Goal: Task Accomplishment & Management: Manage account settings

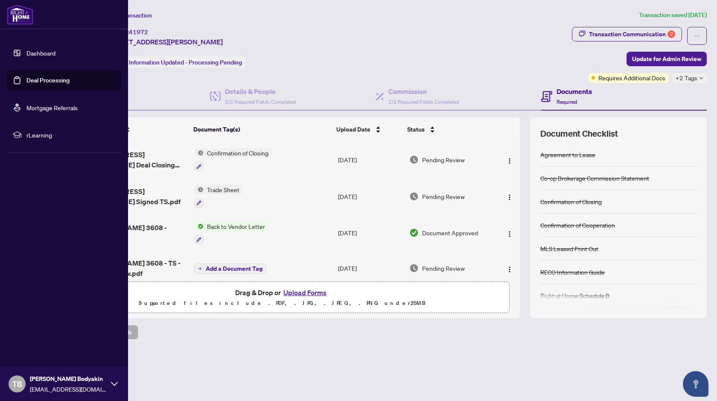
scroll to position [329, 0]
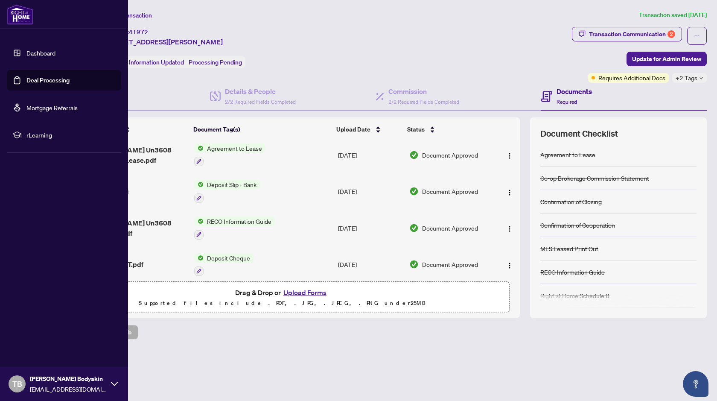
click at [31, 53] on link "Dashboard" at bounding box center [40, 53] width 29 height 8
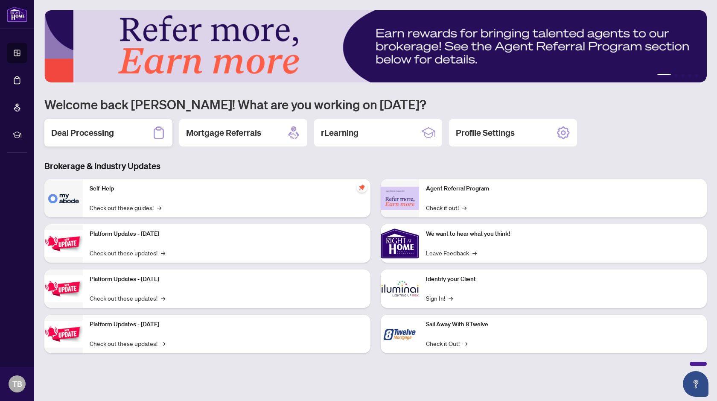
click at [114, 130] on div "Deal Processing" at bounding box center [108, 132] width 128 height 27
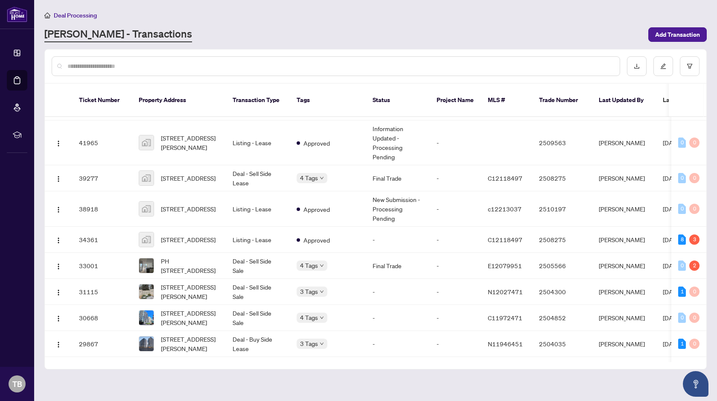
scroll to position [283, 0]
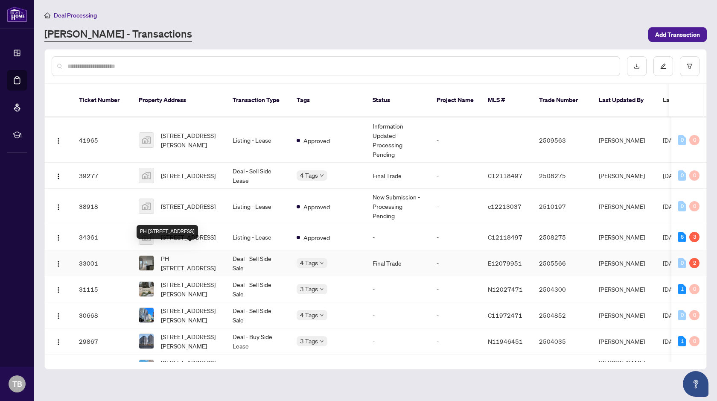
click at [181, 254] on span "PH [STREET_ADDRESS]" at bounding box center [190, 263] width 58 height 19
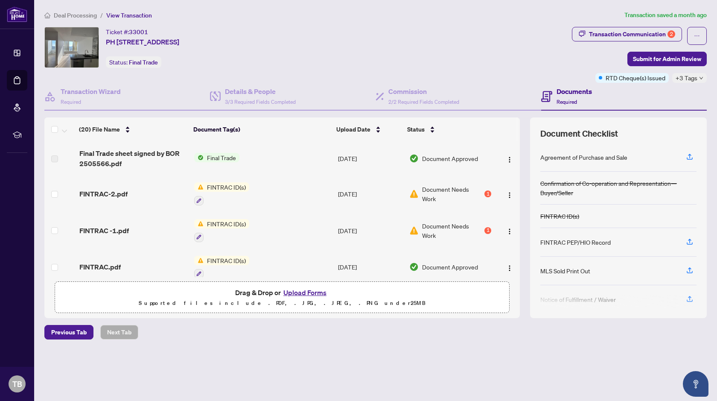
click at [229, 158] on span "Final Trade" at bounding box center [222, 157] width 36 height 9
click at [212, 186] on span "Final Trade" at bounding box center [196, 185] width 36 height 9
drag, startPoint x: 520, startPoint y: 153, endPoint x: 514, endPoint y: 161, distance: 9.4
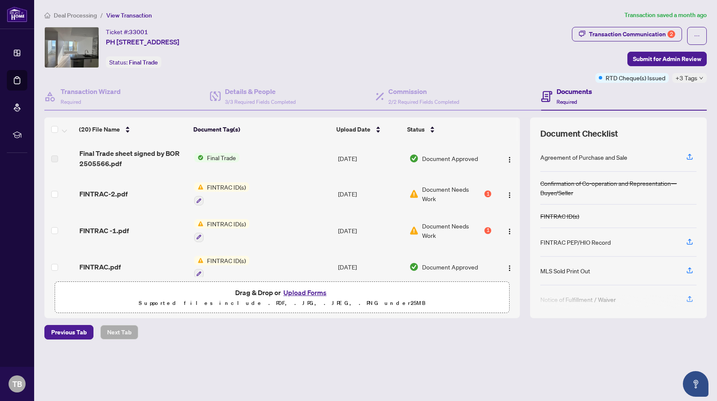
click at [520, 127] on div "(20) File Name Document Tag(s) Upload Date Status Final Trade sheet signed by B…" at bounding box center [375, 217] width 663 height 201
click at [488, 134] on div "Status" at bounding box center [448, 129] width 82 height 9
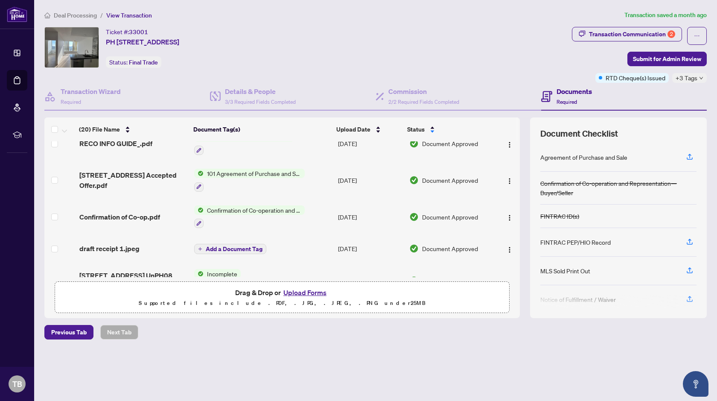
scroll to position [201, 0]
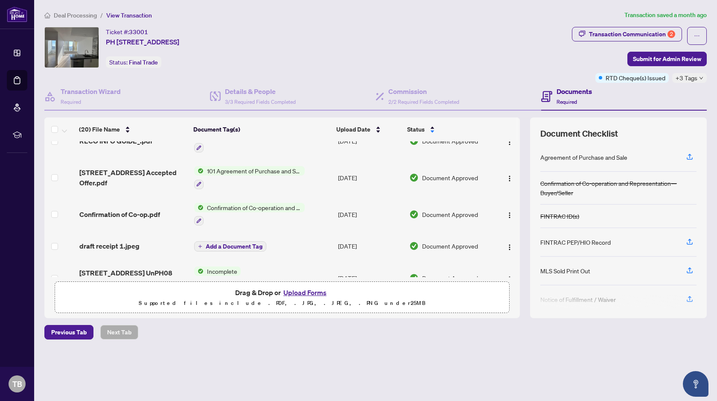
click at [231, 171] on span "101 Agreement of Purchase and Sale - Condominium Resale" at bounding box center [254, 170] width 101 height 9
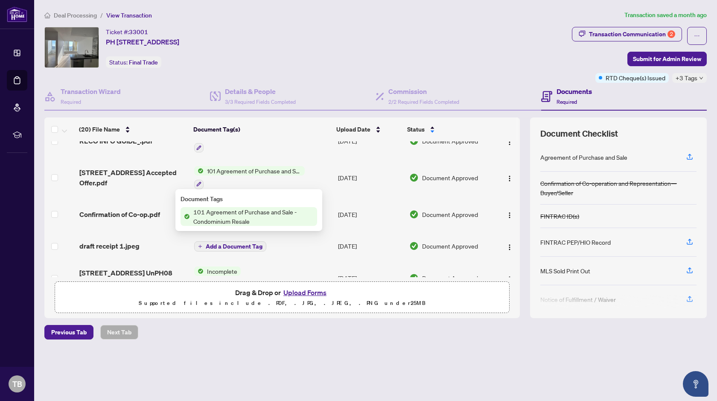
click at [221, 211] on span "101 Agreement of Purchase and Sale - Condominium Resale" at bounding box center [253, 216] width 127 height 19
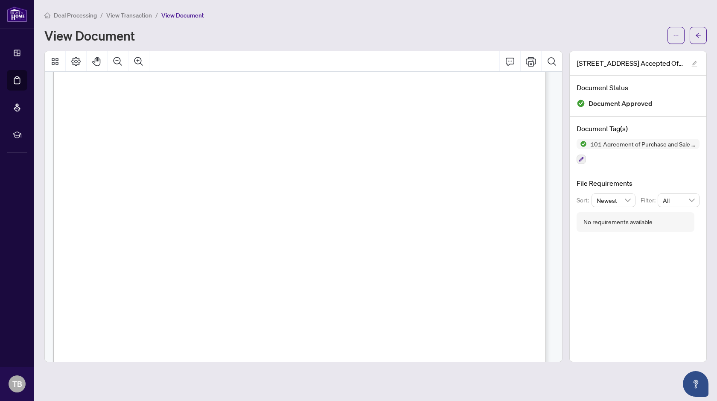
scroll to position [2785, 0]
